Goal: Task Accomplishment & Management: Complete application form

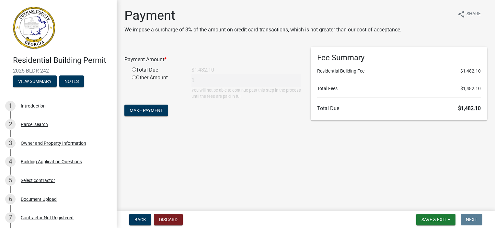
click at [134, 70] on input "radio" at bounding box center [134, 69] width 4 height 4
radio input "true"
type input "1482.1"
click at [144, 114] on button "Make Payment" at bounding box center [146, 111] width 44 height 12
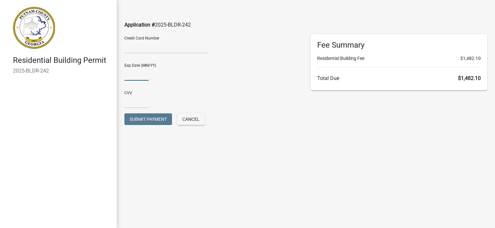
type input "03/27"
click at [139, 104] on input "text" at bounding box center [136, 101] width 24 height 13
type input "503"
click at [290, 128] on div "Submit Payment Cancel" at bounding box center [213, 122] width 186 height 18
click at [131, 119] on span "Submit Payment" at bounding box center [148, 119] width 37 height 5
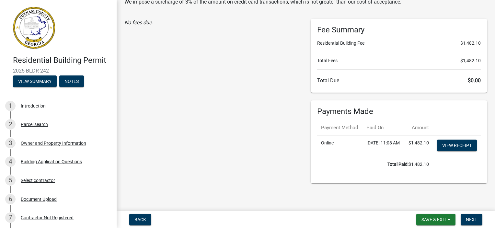
scroll to position [41, 0]
click at [453, 142] on link "View receipt" at bounding box center [457, 146] width 40 height 12
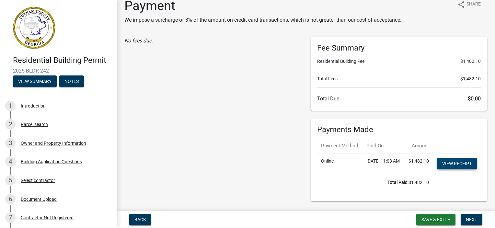
scroll to position [0, 0]
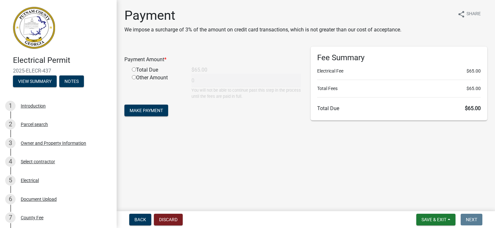
click at [133, 69] on input "radio" at bounding box center [134, 69] width 4 height 4
radio input "true"
type input "65"
click at [135, 111] on span "Make Payment" at bounding box center [146, 110] width 33 height 5
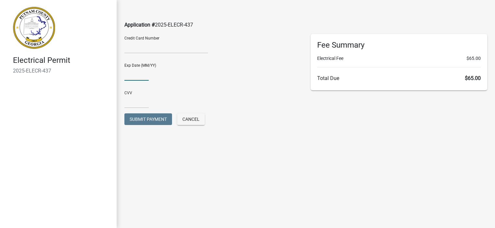
type input "03/27"
click at [142, 103] on input "text" at bounding box center [136, 101] width 24 height 13
type input "503"
click at [298, 84] on div "Exp Date (MM/YY) 03/27" at bounding box center [213, 72] width 186 height 28
click at [137, 117] on span "Submit Payment" at bounding box center [148, 119] width 37 height 5
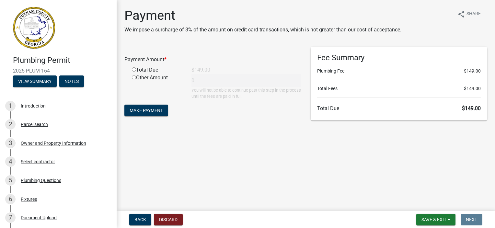
click at [133, 69] on input "radio" at bounding box center [134, 69] width 4 height 4
radio input "true"
type input "149"
click at [137, 110] on span "Make Payment" at bounding box center [146, 110] width 33 height 5
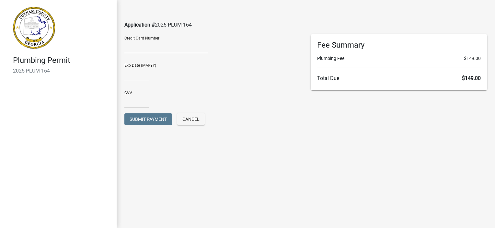
click at [142, 51] on div at bounding box center [166, 48] width 84 height 10
type input "03/27"
click at [148, 98] on input "text" at bounding box center [136, 101] width 24 height 13
type input "503"
click at [197, 80] on div "Exp Date (MM/YY) 03/27" at bounding box center [212, 69] width 177 height 22
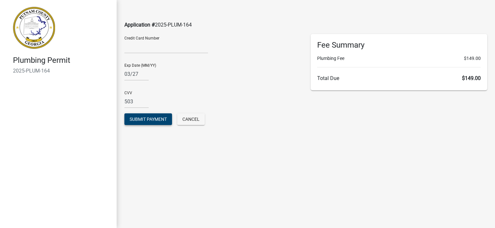
click at [140, 117] on span "Submit Payment" at bounding box center [148, 119] width 37 height 5
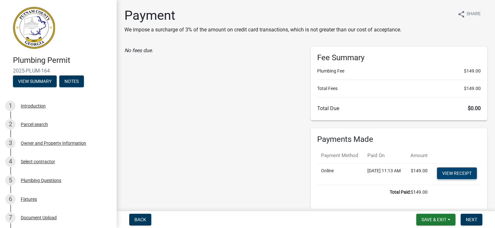
click at [449, 179] on link "View receipt" at bounding box center [457, 173] width 40 height 12
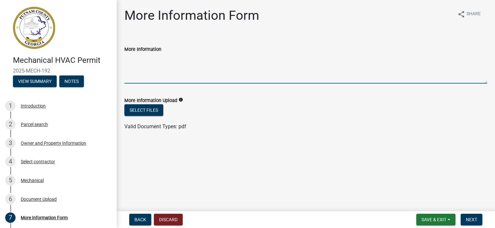
click at [144, 74] on textarea "More Information" at bounding box center [305, 68] width 363 height 30
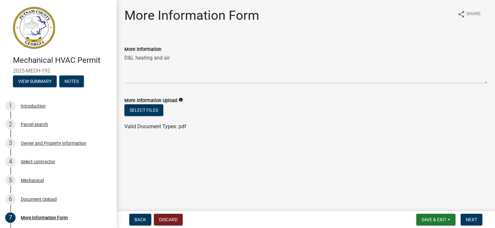
click at [303, 128] on div "Valid Document Types: pdf" at bounding box center [306, 127] width 372 height 8
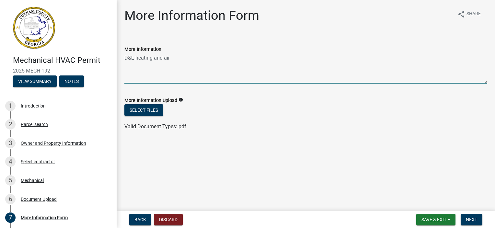
click at [140, 78] on textarea "D&L heating and air" at bounding box center [305, 68] width 363 height 30
click at [184, 63] on textarea "D&L heating and air" at bounding box center [305, 68] width 363 height 30
type textarea "D&L heating and air 1648 Old 41 HWY Marrietta Ga 30060"
click at [469, 218] on span "Next" at bounding box center [471, 219] width 11 height 5
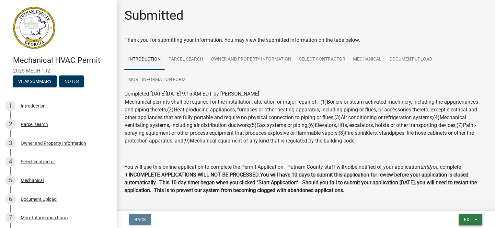
click at [479, 216] on button "Exit" at bounding box center [471, 220] width 24 height 12
click at [471, 203] on button "Save & Exit" at bounding box center [457, 203] width 52 height 16
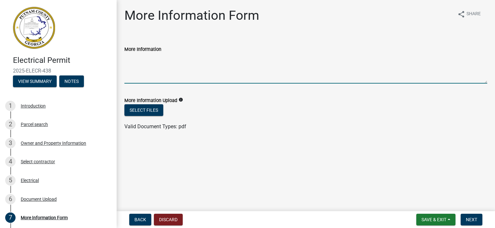
click at [158, 63] on textarea "More Information" at bounding box center [305, 68] width 363 height 30
type textarea "S"
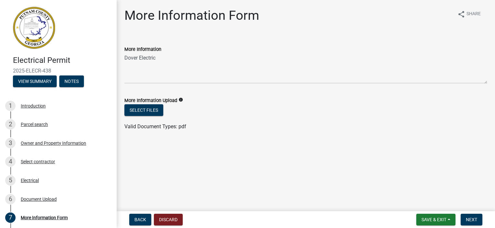
click at [295, 100] on div "More Information Upload info" at bounding box center [305, 101] width 363 height 8
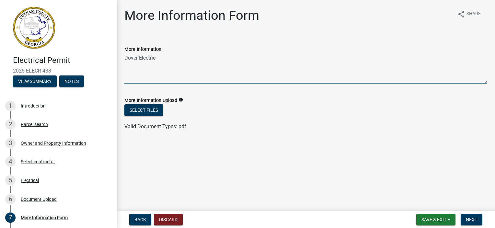
click at [146, 68] on textarea "Dover Electric" at bounding box center [305, 68] width 363 height 30
type textarea "Dover Electric [STREET_ADDRESS][PERSON_NAME]"
click at [464, 220] on button "Next" at bounding box center [472, 220] width 22 height 12
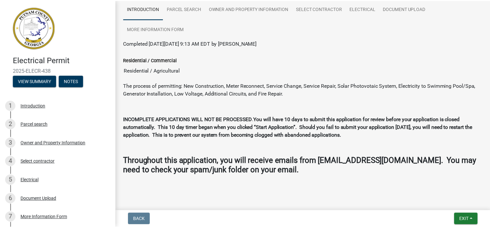
scroll to position [55, 0]
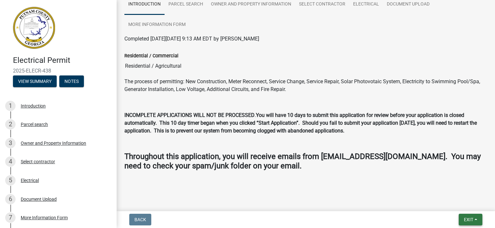
click at [467, 216] on button "Exit" at bounding box center [471, 220] width 24 height 12
click at [458, 204] on button "Save & Exit" at bounding box center [457, 203] width 52 height 16
